Goal: Task Accomplishment & Management: Use online tool/utility

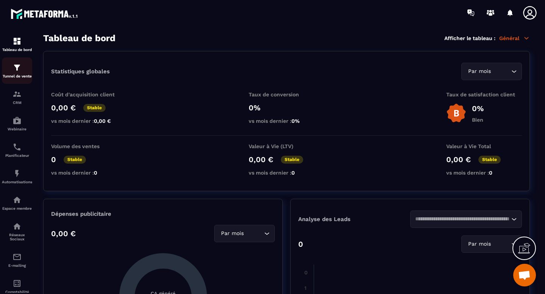
click at [14, 73] on div "Tunnel de vente" at bounding box center [17, 70] width 30 height 15
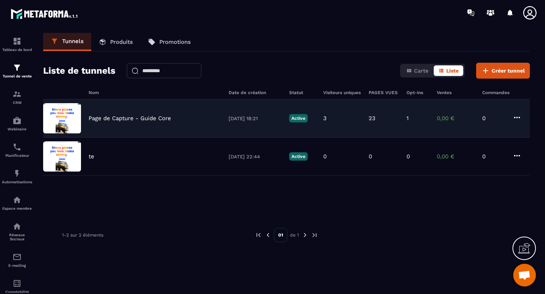
click at [135, 121] on p "Page de Capture - Guide Core" at bounding box center [130, 118] width 82 height 7
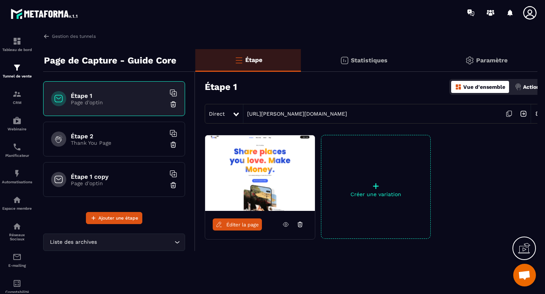
click at [242, 228] on link "Éditer la page" at bounding box center [237, 225] width 49 height 12
